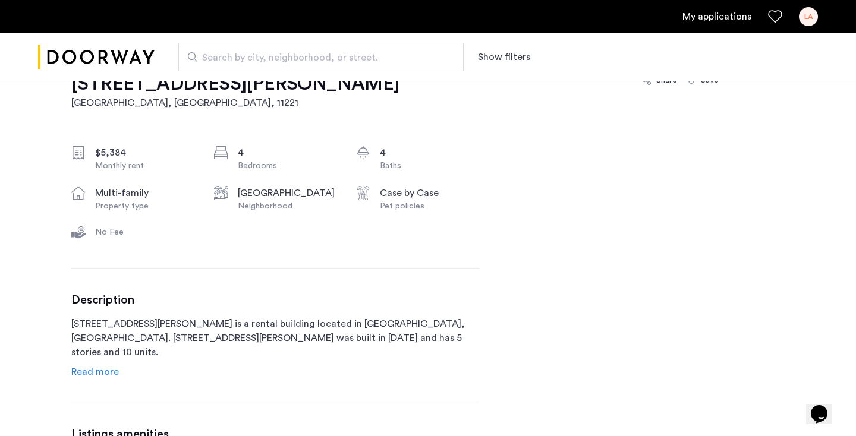
scroll to position [431, 0]
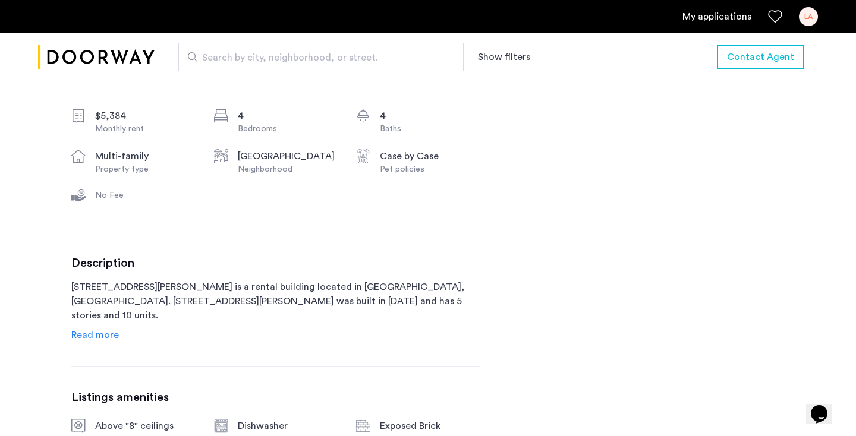
click at [708, 8] on ul "My applications LA" at bounding box center [428, 16] width 780 height 19
click at [705, 15] on link "My applications" at bounding box center [716, 17] width 69 height 14
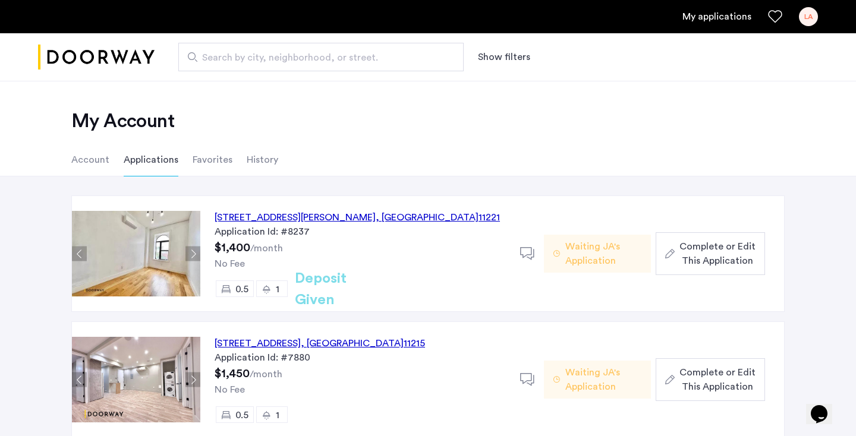
click at [375, 216] on div "856 Greene Avenue, Unit 5LBR, Brooklyn , NY 11221" at bounding box center [357, 217] width 285 height 14
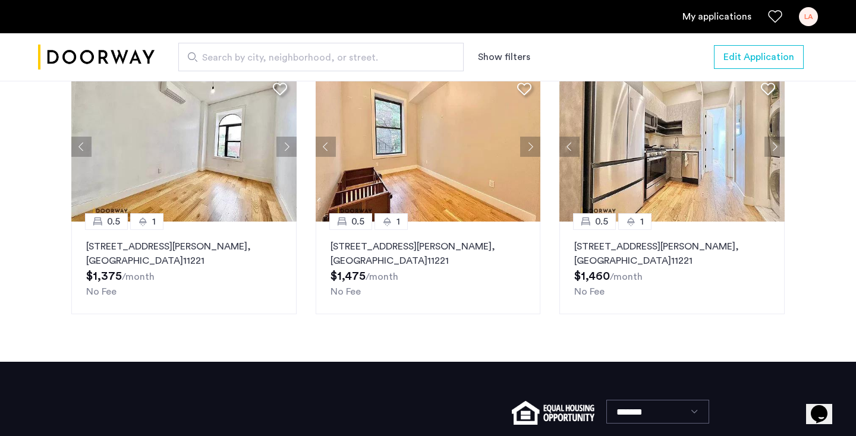
scroll to position [1478, 0]
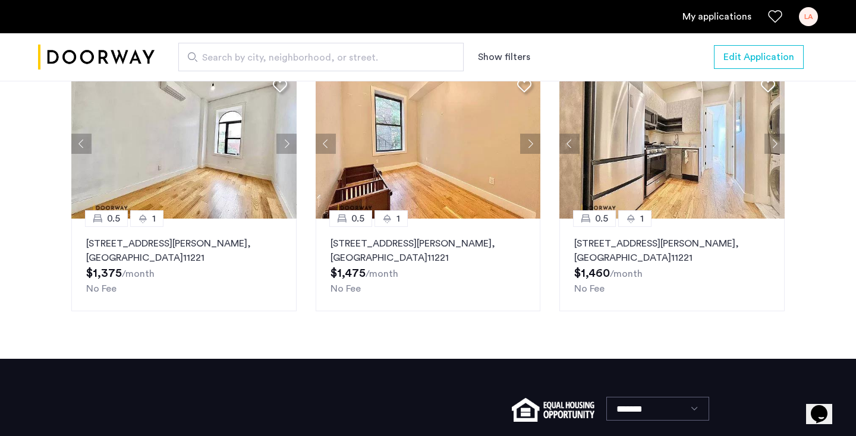
click at [775, 154] on button "Next apartment" at bounding box center [774, 144] width 20 height 20
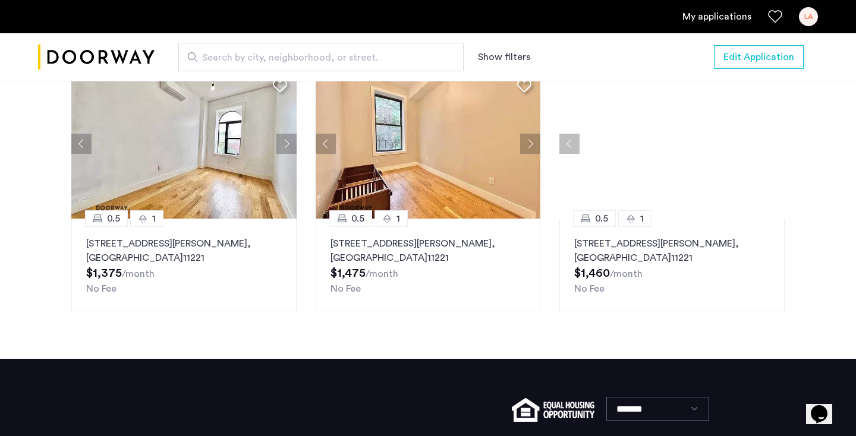
click at [775, 154] on div at bounding box center [671, 144] width 225 height 150
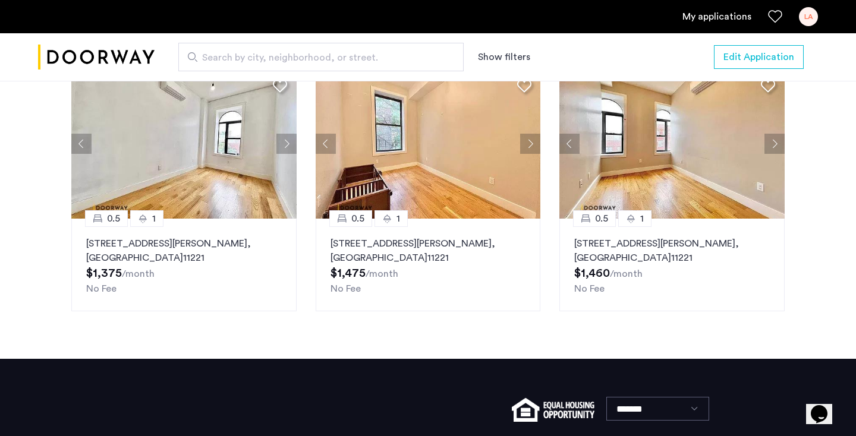
click at [775, 154] on button "Next apartment" at bounding box center [774, 144] width 20 height 20
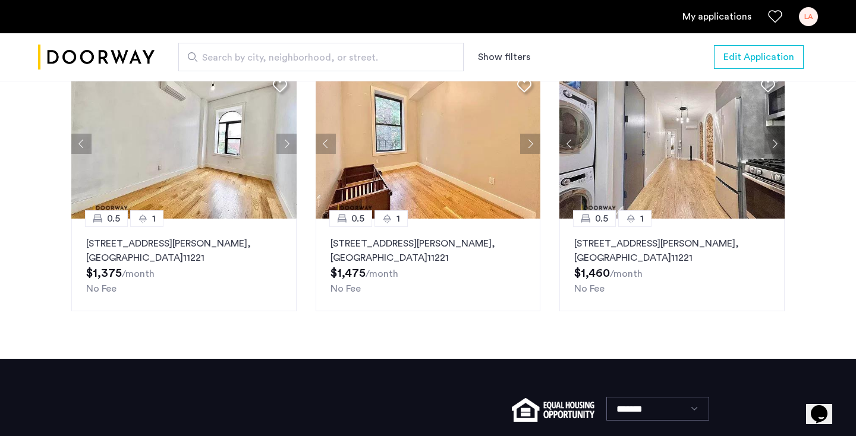
click at [775, 154] on button "Next apartment" at bounding box center [774, 144] width 20 height 20
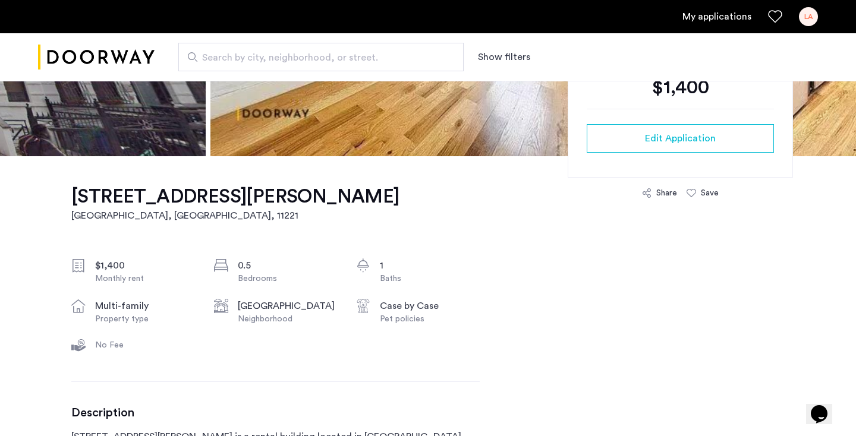
scroll to position [0, 0]
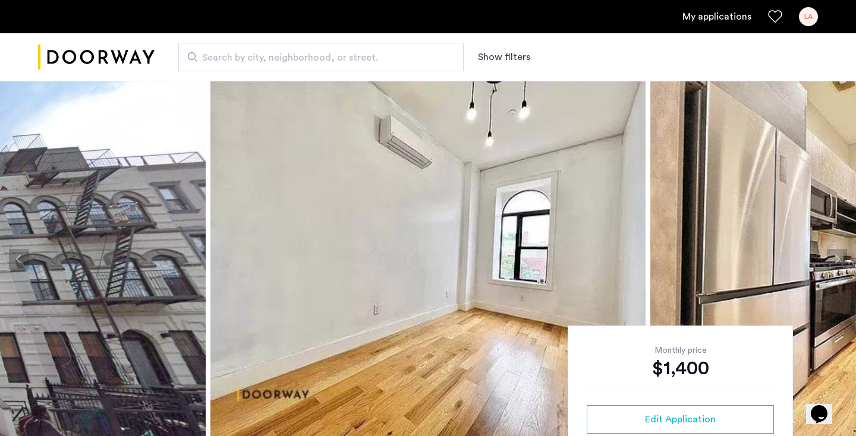
click at [292, 59] on span "Search by city, neighborhood, or street." at bounding box center [316, 58] width 228 height 14
click at [292, 59] on input "Search by city, neighborhood, or street." at bounding box center [320, 57] width 285 height 29
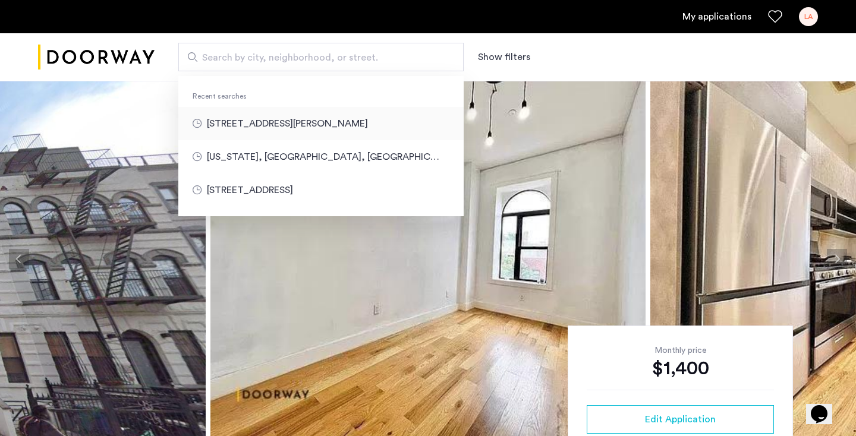
type input "**********"
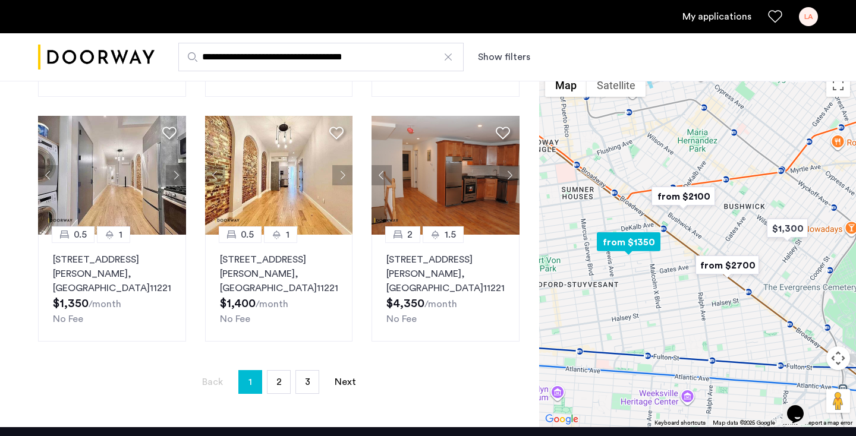
scroll to position [782, 0]
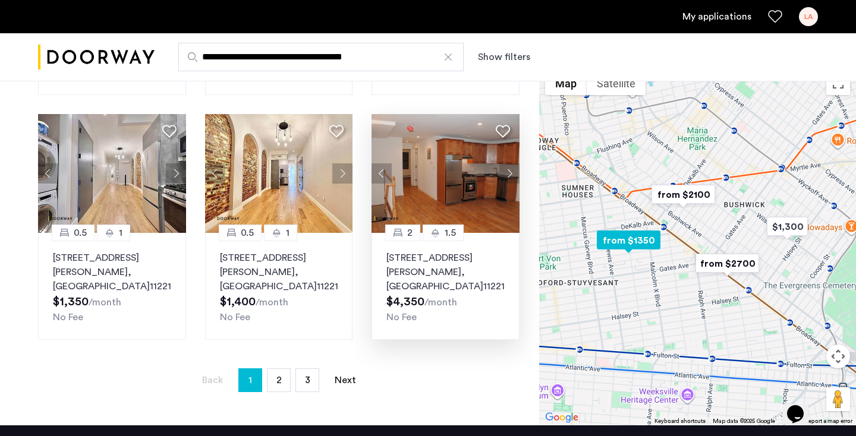
click at [505, 171] on button "Next apartment" at bounding box center [509, 173] width 20 height 20
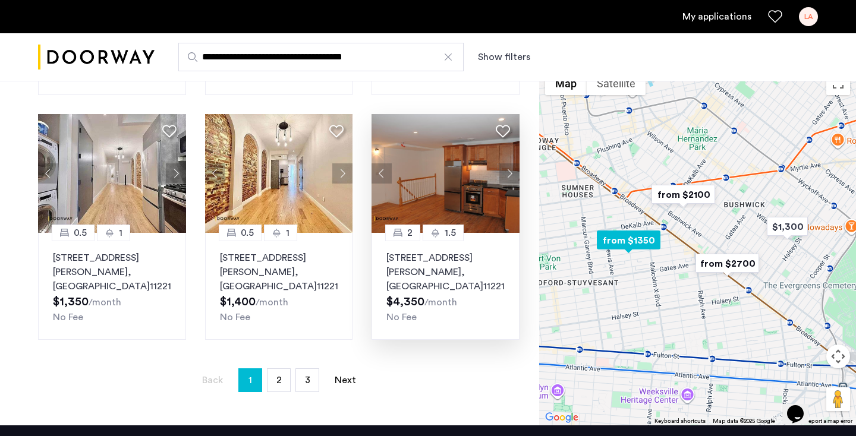
click at [506, 172] on button "Next apartment" at bounding box center [509, 173] width 20 height 20
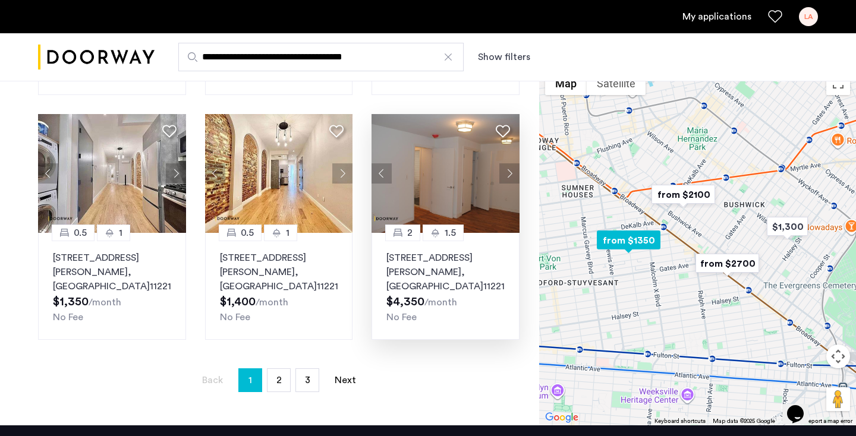
click at [504, 187] on img at bounding box center [445, 173] width 148 height 119
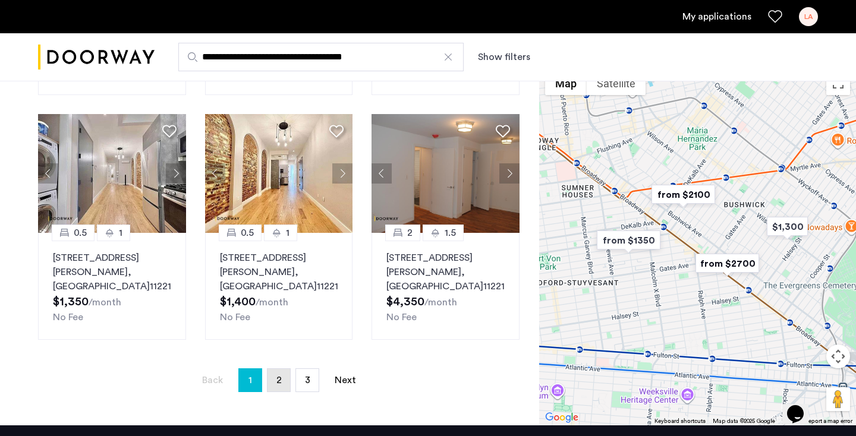
click at [279, 385] on span "2" at bounding box center [278, 381] width 5 height 10
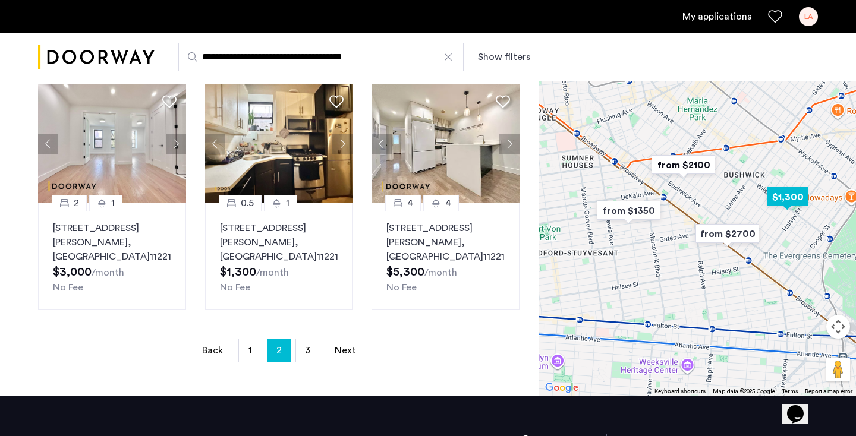
scroll to position [807, 0]
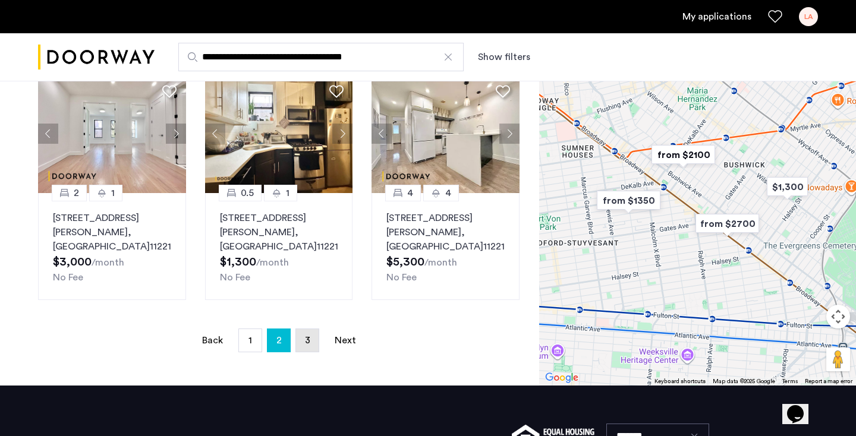
click at [309, 329] on link "page 3" at bounding box center [307, 340] width 23 height 23
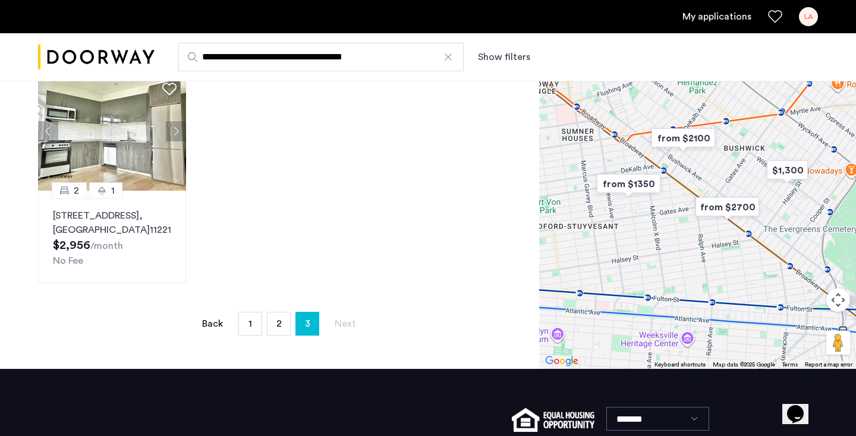
scroll to position [804, 0]
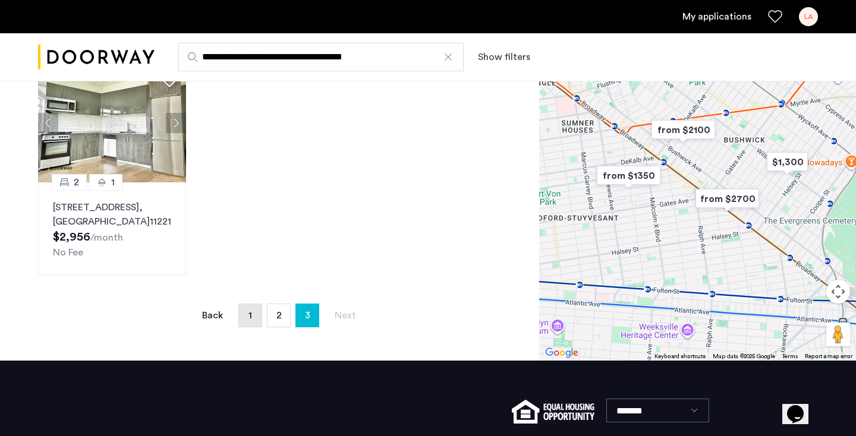
click at [242, 304] on link "page 1" at bounding box center [250, 315] width 23 height 23
